Goal: Information Seeking & Learning: Learn about a topic

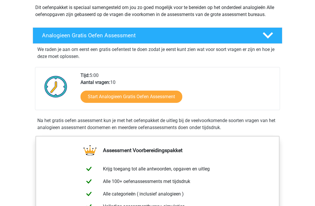
scroll to position [45, 0]
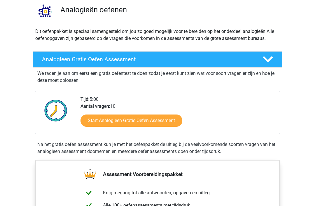
click at [163, 121] on link "Start Analogieen Gratis Oefen Assessment" at bounding box center [132, 121] width 102 height 12
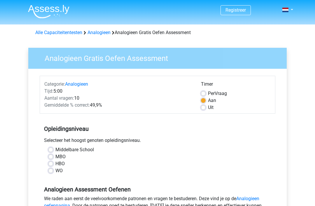
scroll to position [32, 0]
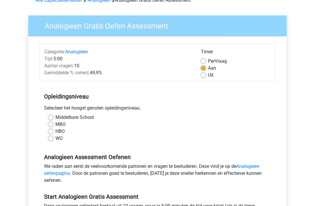
click at [50, 128] on div "HBO" at bounding box center [157, 131] width 218 height 7
click at [55, 133] on label "HBO" at bounding box center [59, 131] width 9 height 7
click at [51, 133] on input "HBO" at bounding box center [50, 131] width 5 height 6
radio input "true"
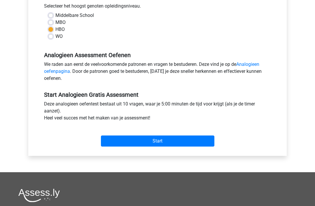
scroll to position [137, 0]
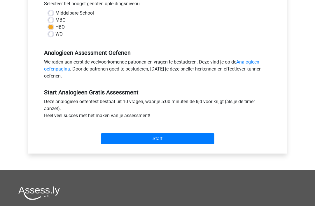
click at [198, 143] on input "Start" at bounding box center [157, 138] width 113 height 11
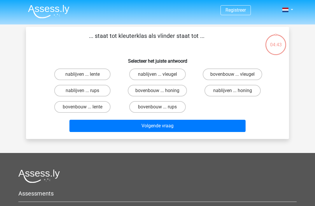
click at [161, 109] on input "bovenbouw ... rups" at bounding box center [160, 109] width 4 height 4
radio input "true"
click at [195, 125] on button "Volgende vraag" at bounding box center [157, 126] width 176 height 12
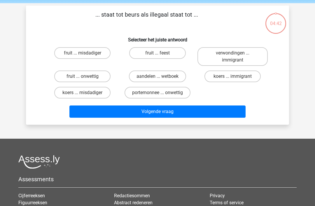
scroll to position [27, 0]
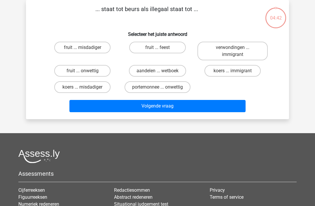
click at [178, 205] on li "Situational judgement test" at bounding box center [157, 204] width 87 height 7
